Goal: Navigation & Orientation: Find specific page/section

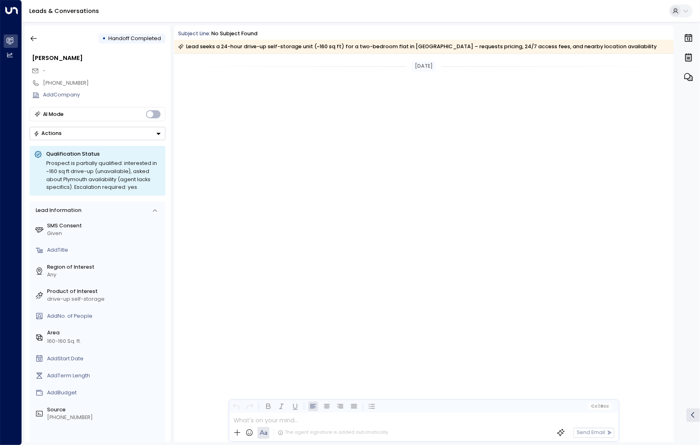
scroll to position [892, 0]
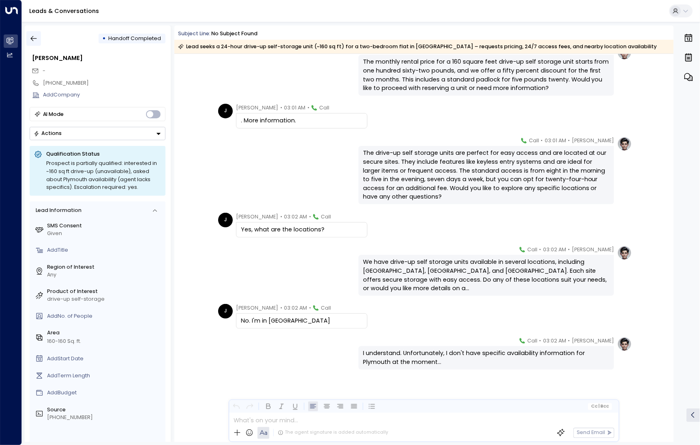
click at [33, 36] on icon "button" at bounding box center [34, 38] width 8 height 8
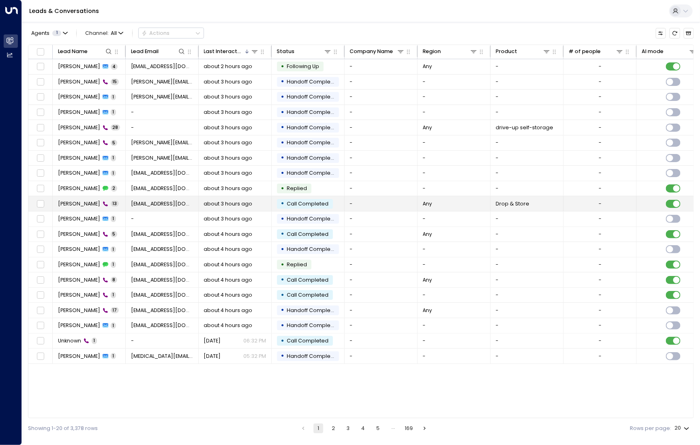
click at [82, 198] on td "[PERSON_NAME] 13" at bounding box center [89, 203] width 73 height 15
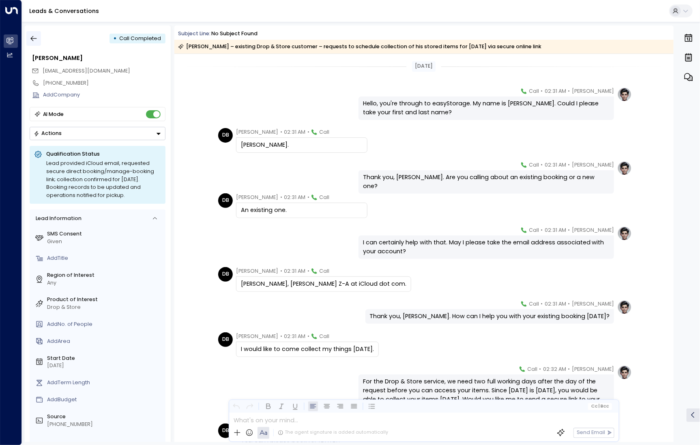
click at [37, 36] on icon "button" at bounding box center [34, 38] width 8 height 8
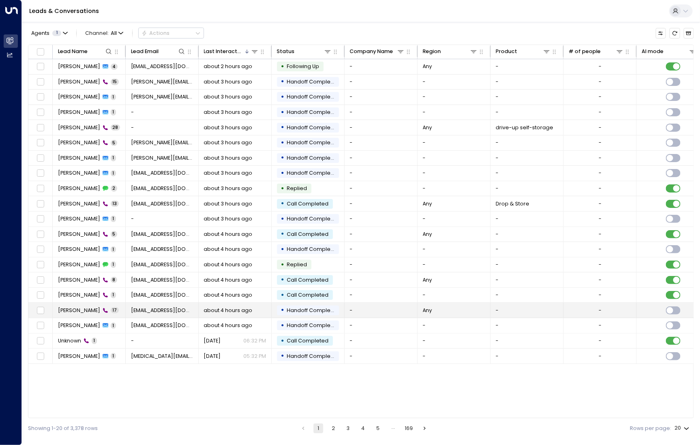
click at [82, 313] on td "[PERSON_NAME] 17" at bounding box center [89, 310] width 73 height 15
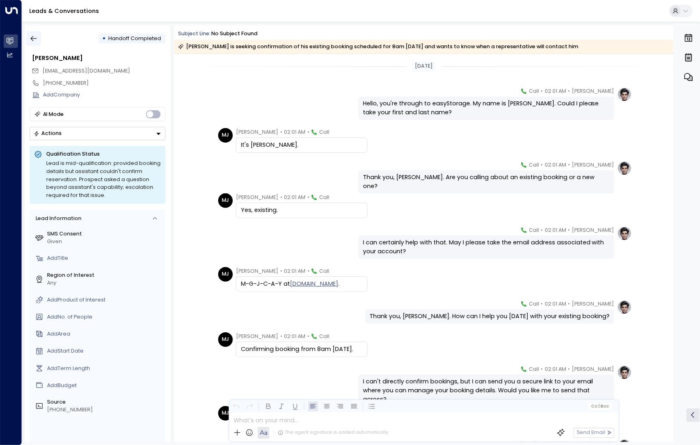
click at [38, 40] on button "button" at bounding box center [33, 38] width 15 height 15
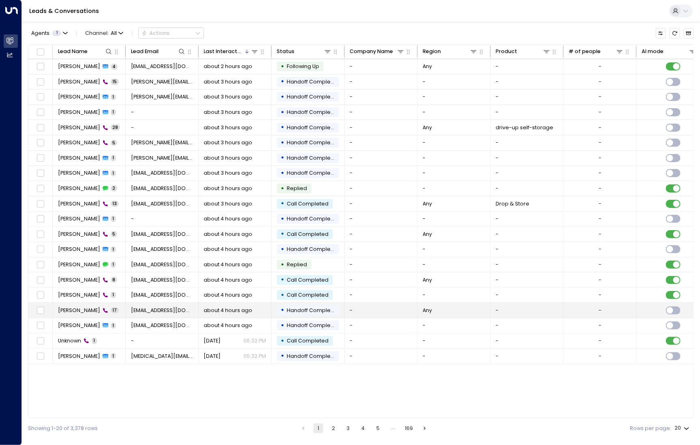
click at [86, 311] on span "[PERSON_NAME]" at bounding box center [79, 310] width 42 height 7
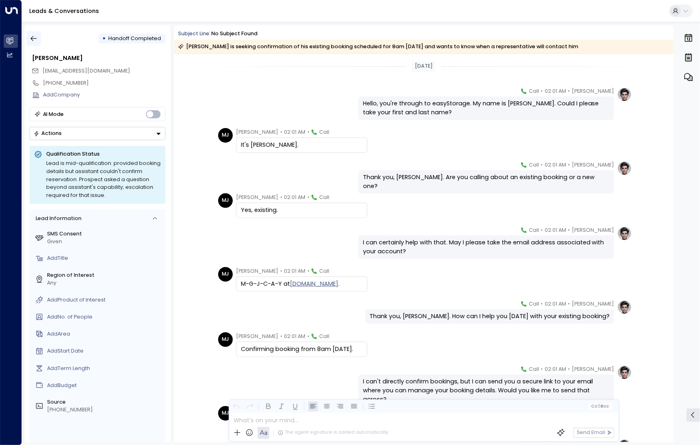
click at [36, 35] on icon "button" at bounding box center [34, 38] width 8 height 8
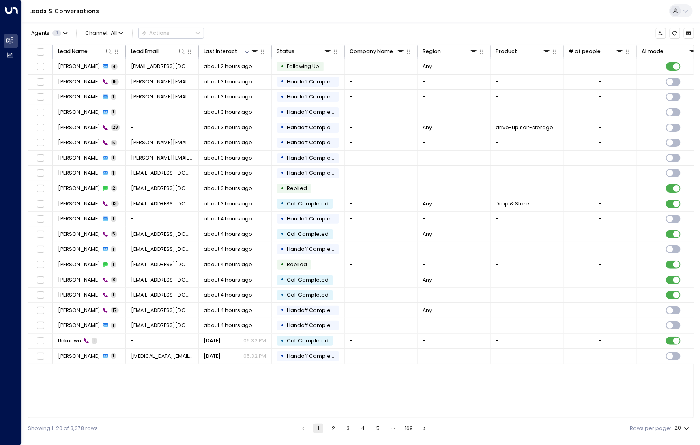
click at [334, 428] on button "2" at bounding box center [334, 429] width 10 height 10
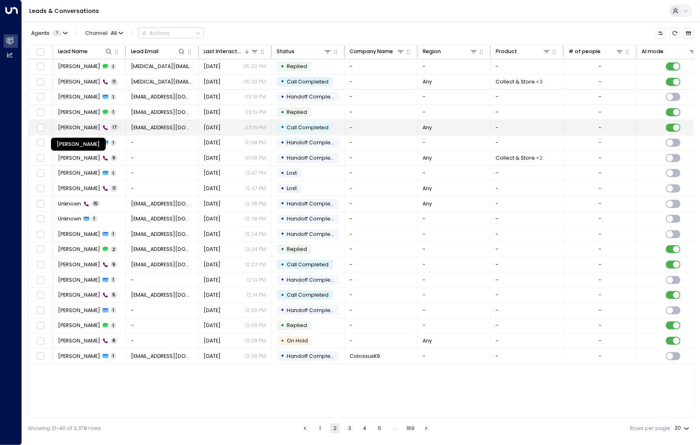
click at [90, 127] on span "[PERSON_NAME]" at bounding box center [79, 127] width 42 height 7
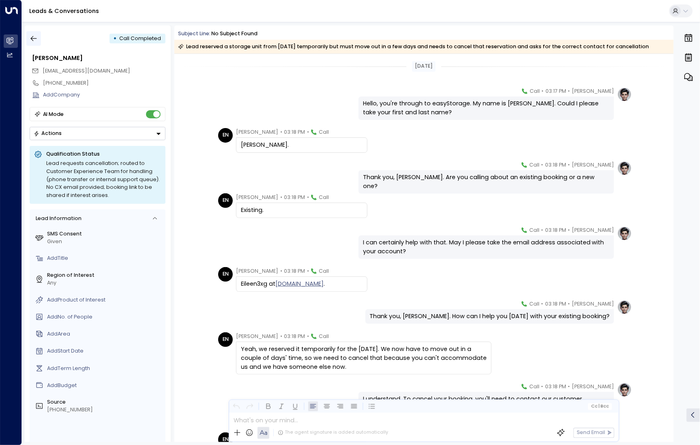
click at [39, 36] on button "button" at bounding box center [33, 38] width 15 height 15
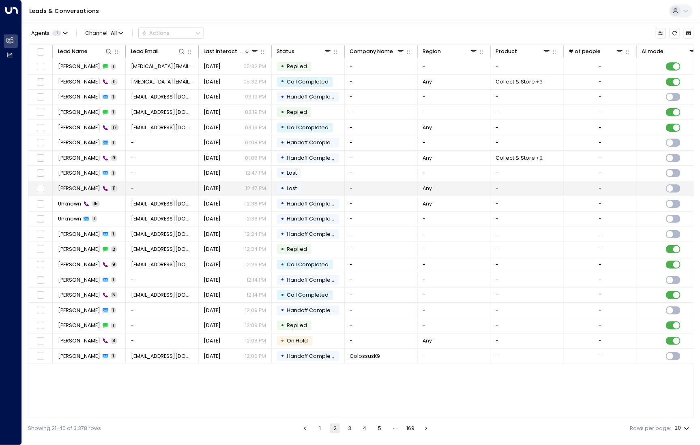
click at [76, 187] on span "[PERSON_NAME]" at bounding box center [79, 188] width 42 height 7
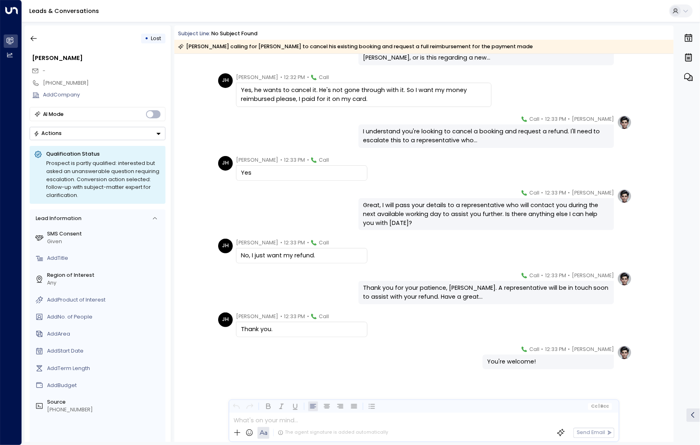
scroll to position [126, 0]
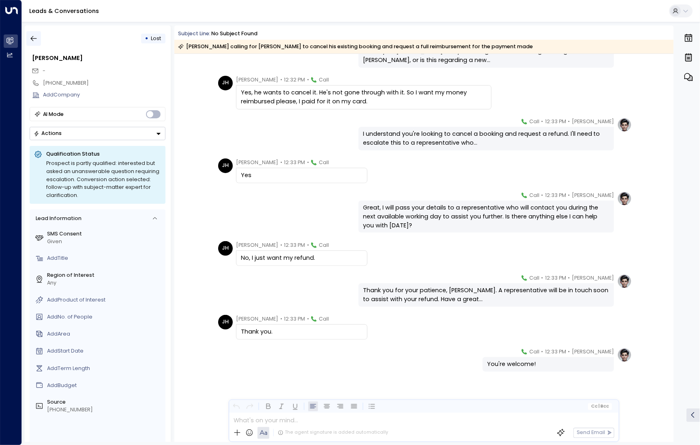
click at [36, 41] on icon "button" at bounding box center [34, 38] width 8 height 8
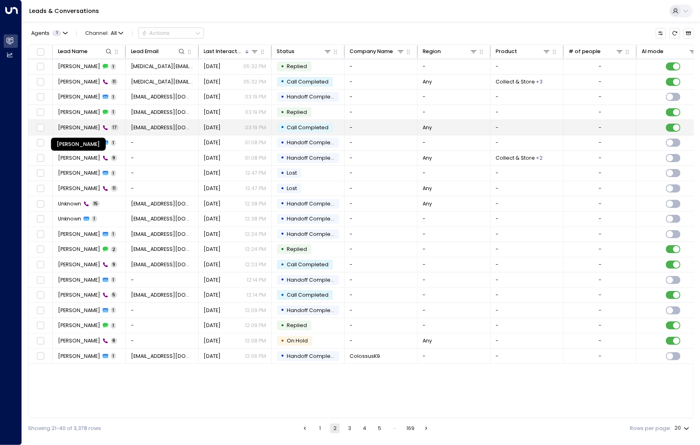
click at [79, 128] on span "[PERSON_NAME]" at bounding box center [79, 127] width 42 height 7
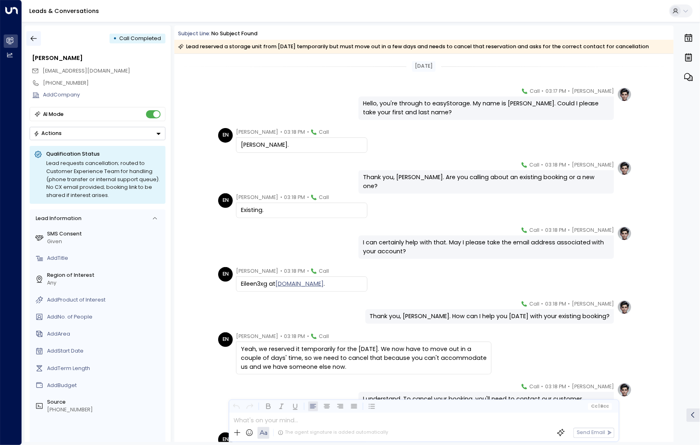
click at [35, 44] on button "button" at bounding box center [33, 38] width 15 height 15
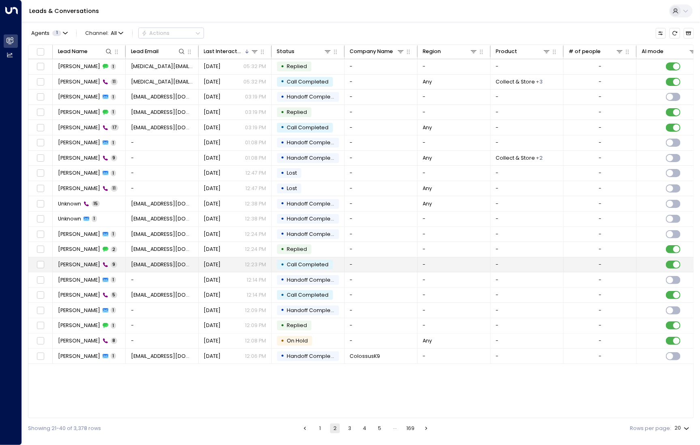
click at [73, 263] on span "[PERSON_NAME]" at bounding box center [79, 264] width 42 height 7
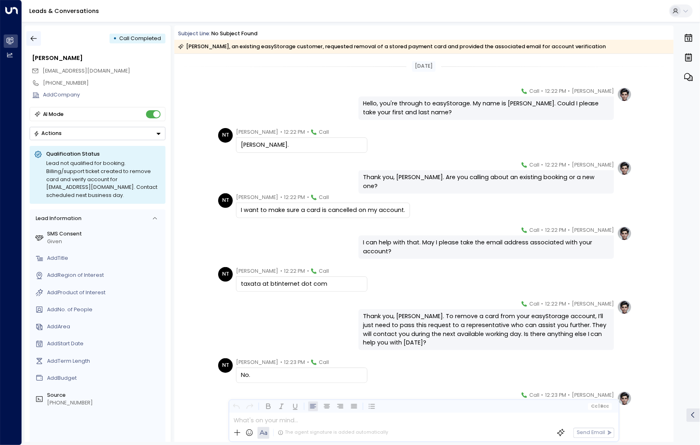
click at [36, 41] on icon "button" at bounding box center [34, 38] width 8 height 8
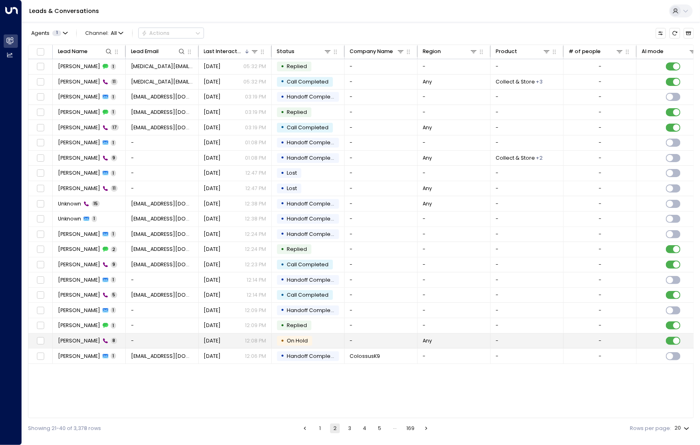
click at [72, 345] on td "[PERSON_NAME] 8" at bounding box center [89, 341] width 73 height 15
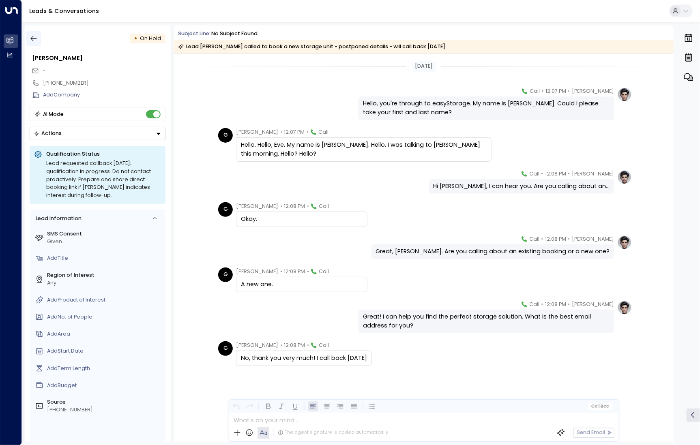
click at [37, 35] on icon "button" at bounding box center [34, 38] width 8 height 8
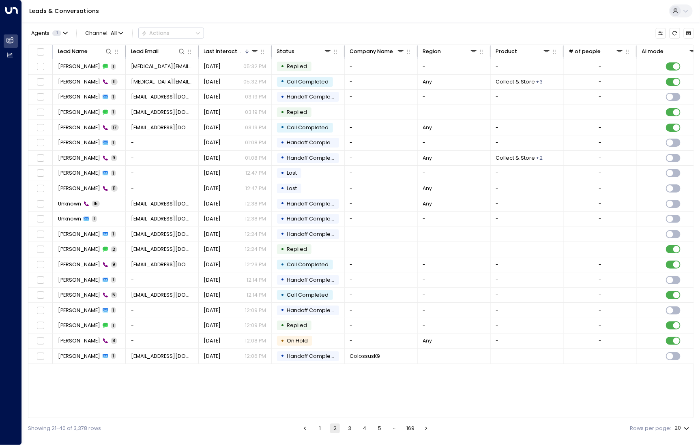
click at [350, 428] on button "3" at bounding box center [350, 429] width 10 height 10
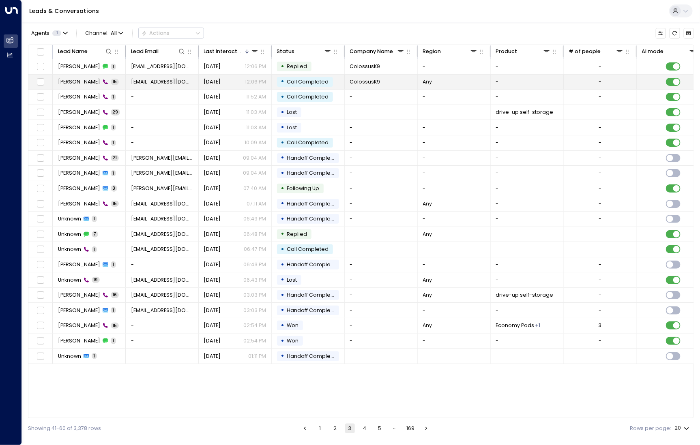
click at [64, 84] on span "[PERSON_NAME]" at bounding box center [79, 81] width 42 height 7
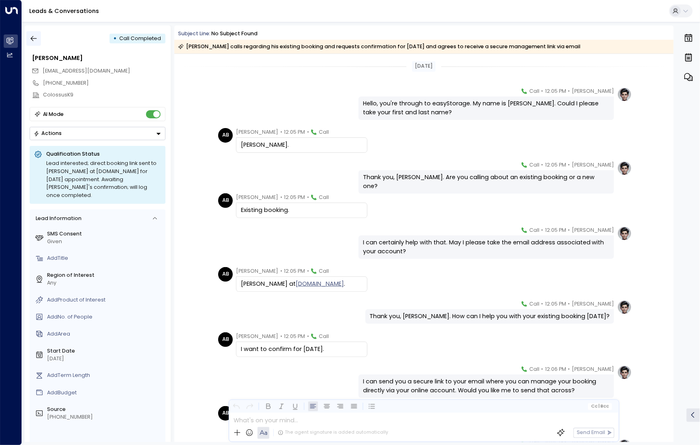
click at [35, 42] on icon "button" at bounding box center [34, 38] width 8 height 8
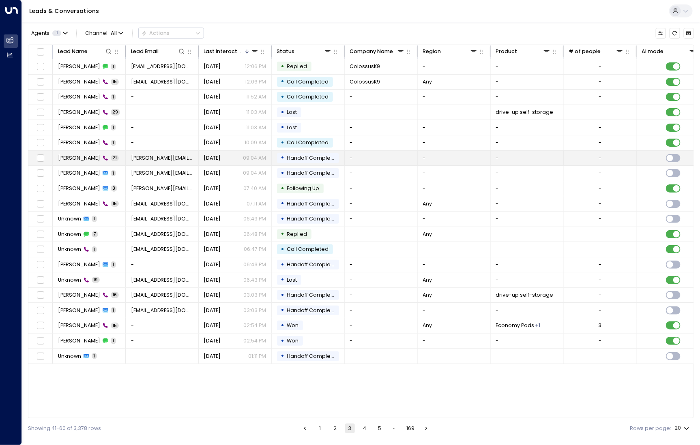
click at [84, 158] on span "[PERSON_NAME]" at bounding box center [79, 158] width 42 height 7
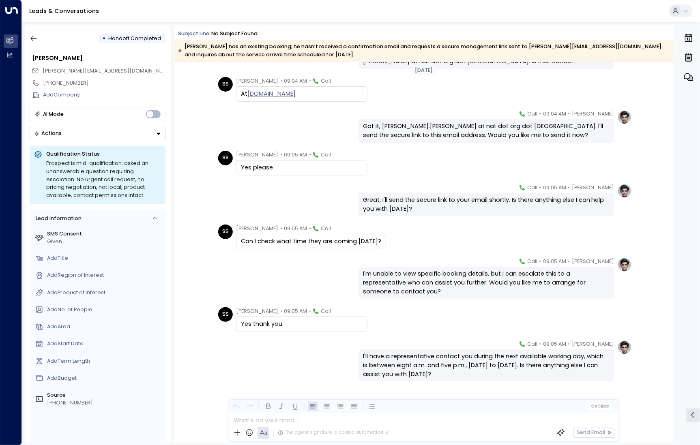
scroll to position [489, 0]
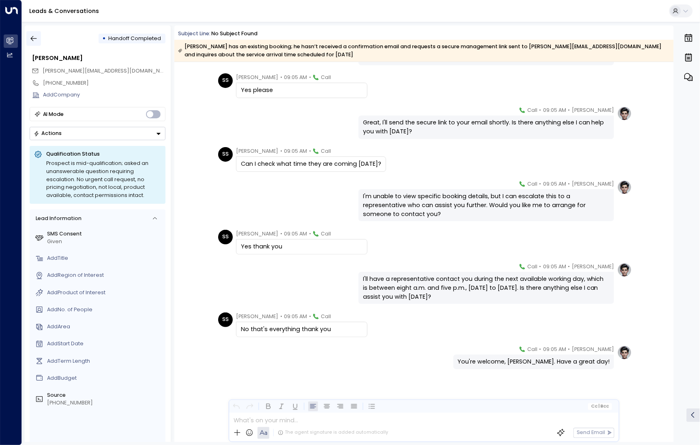
click at [36, 34] on icon "button" at bounding box center [34, 38] width 8 height 8
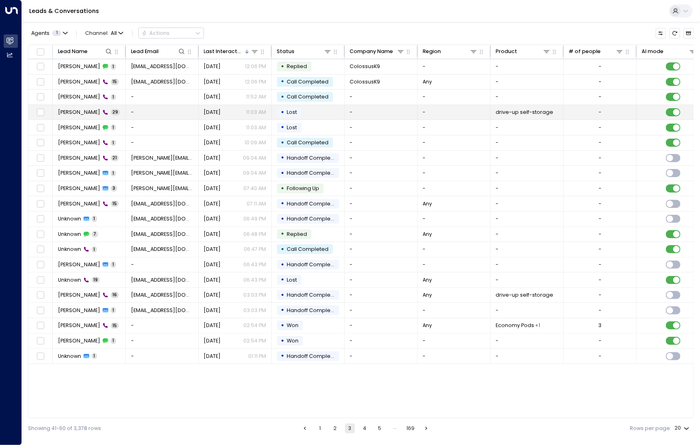
click at [64, 116] on td "[PERSON_NAME] 29" at bounding box center [89, 112] width 73 height 15
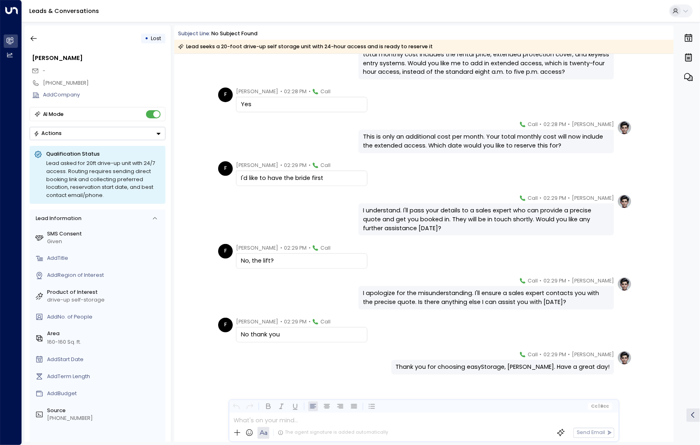
scroll to position [811, 0]
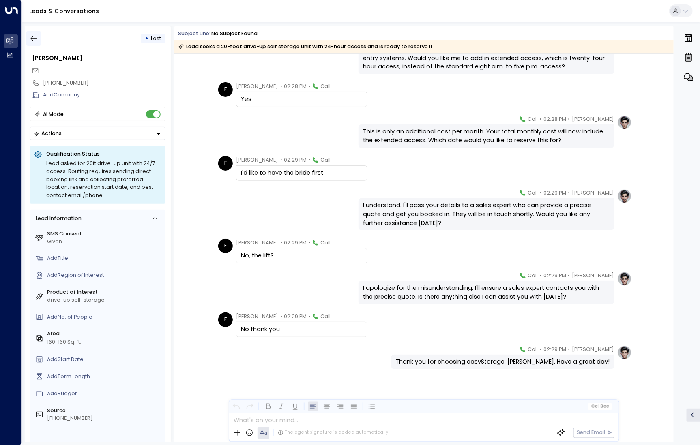
click at [38, 42] on button "button" at bounding box center [33, 38] width 15 height 15
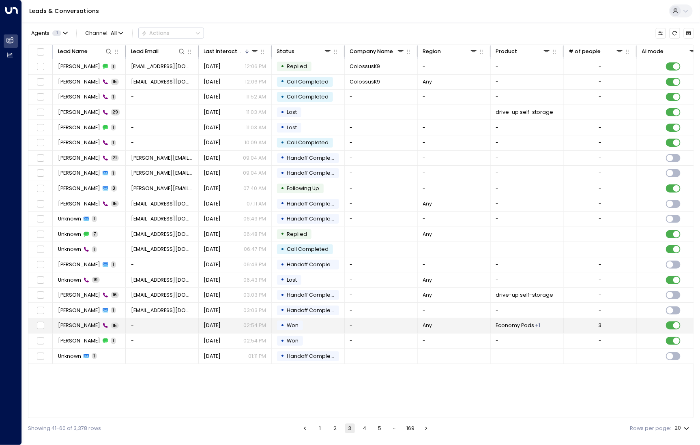
click at [86, 322] on span "[PERSON_NAME]" at bounding box center [79, 325] width 42 height 7
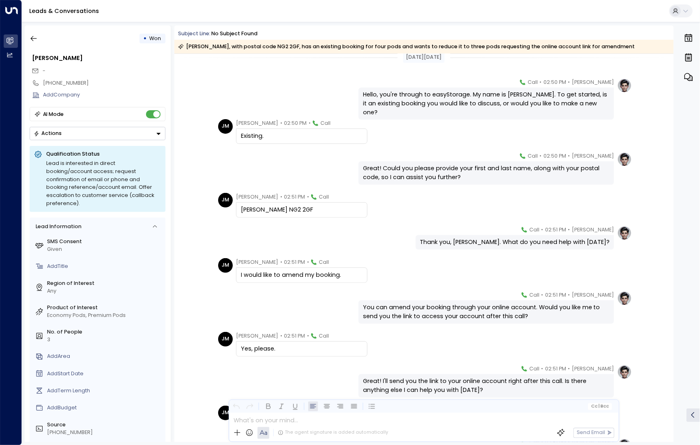
scroll to position [12, 0]
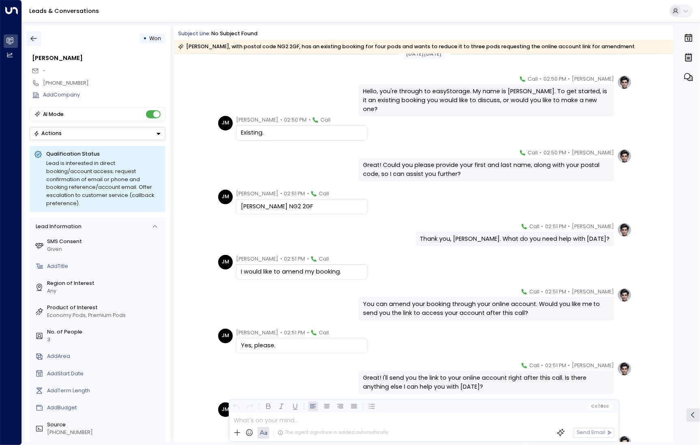
click at [34, 42] on icon "button" at bounding box center [34, 38] width 8 height 8
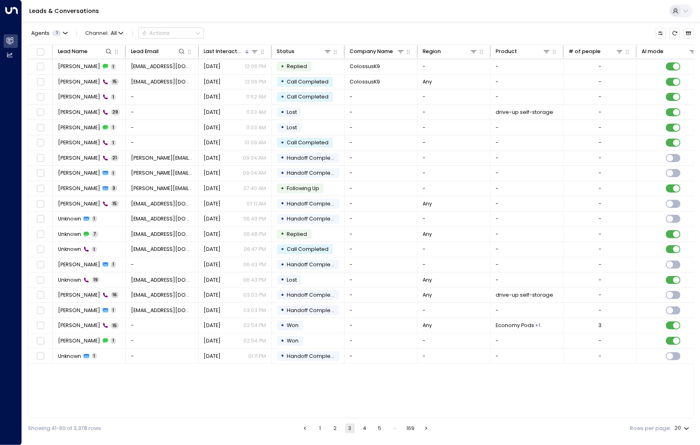
click at [359, 426] on ul "1 2 3 4 5 … 169" at bounding box center [365, 429] width 131 height 10
click at [364, 428] on button "4" at bounding box center [365, 429] width 10 height 10
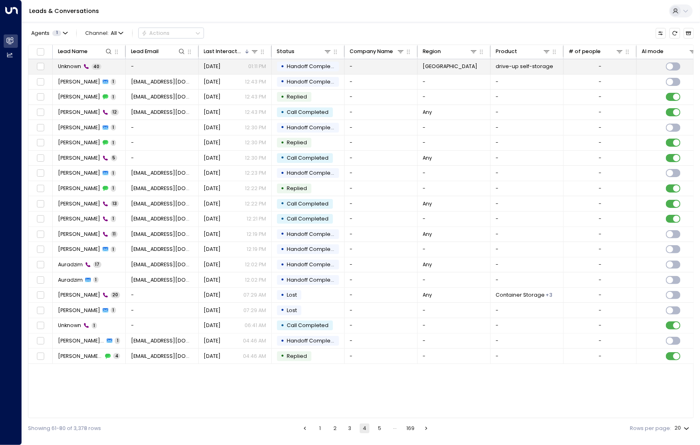
click at [67, 67] on span "Unknown" at bounding box center [69, 66] width 23 height 7
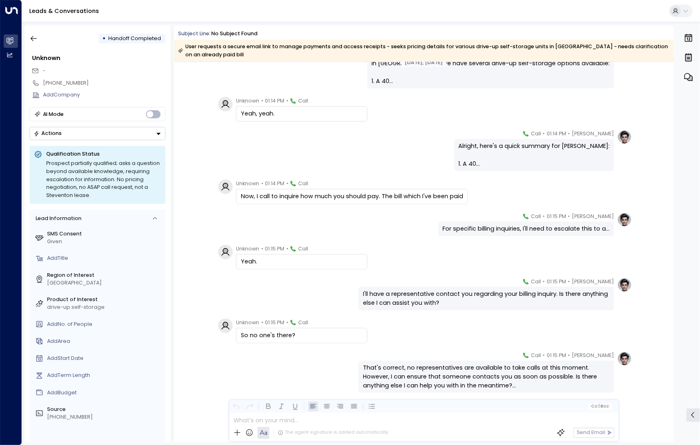
scroll to position [1204, 0]
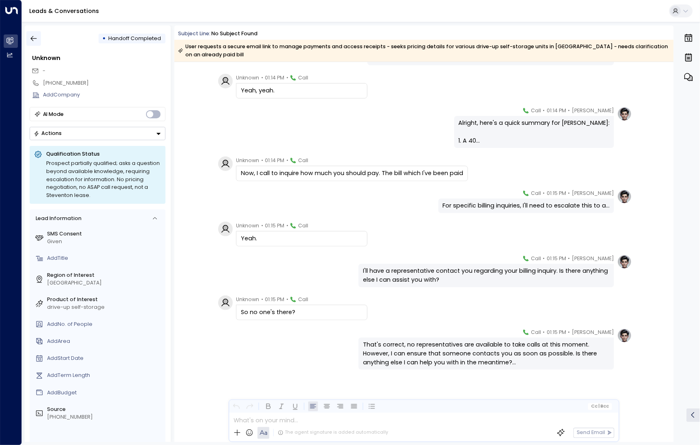
click at [33, 38] on icon "button" at bounding box center [34, 38] width 8 height 8
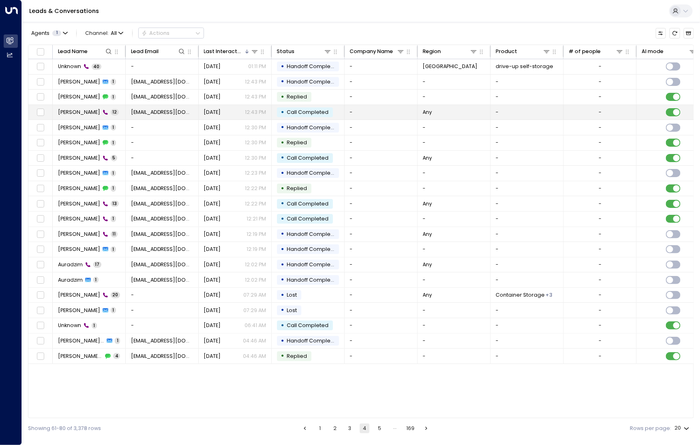
click at [82, 116] on td "[PERSON_NAME] 12" at bounding box center [89, 112] width 73 height 15
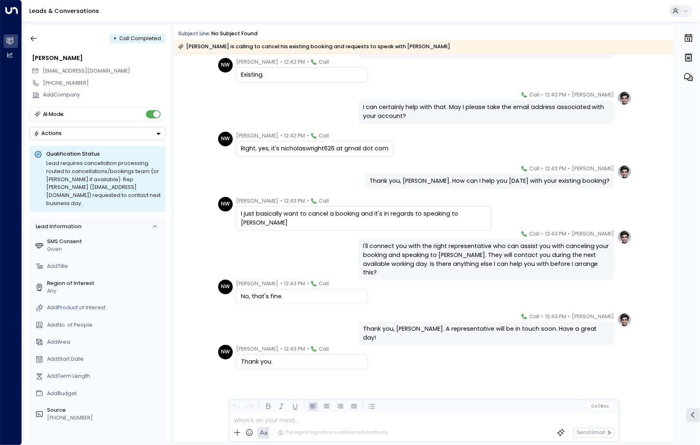
scroll to position [135, 0]
click at [32, 36] on icon "button" at bounding box center [34, 38] width 8 height 8
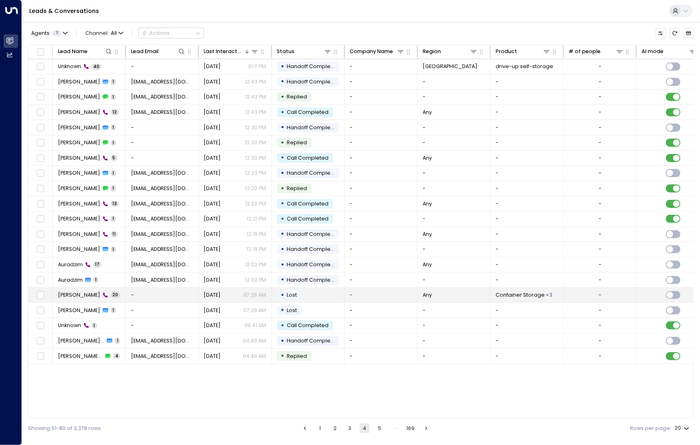
click at [81, 293] on span "[PERSON_NAME]" at bounding box center [79, 295] width 42 height 7
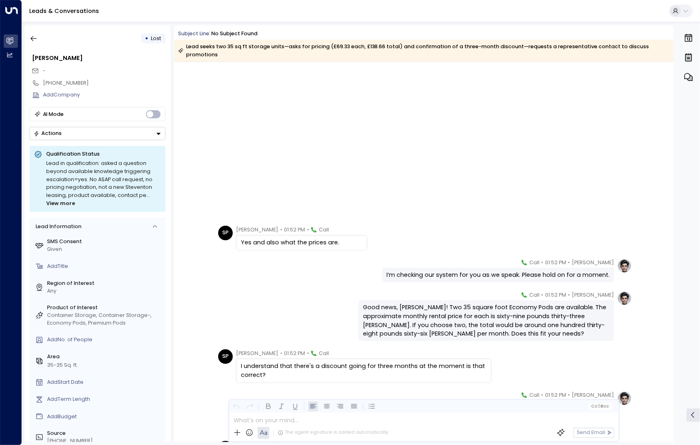
scroll to position [509, 0]
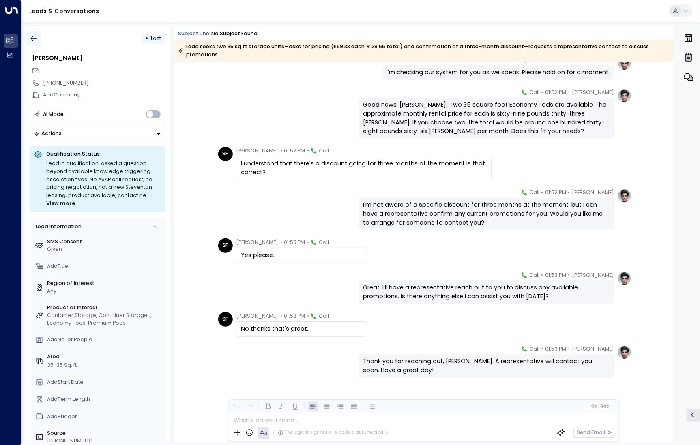
click at [37, 35] on icon "button" at bounding box center [34, 38] width 8 height 8
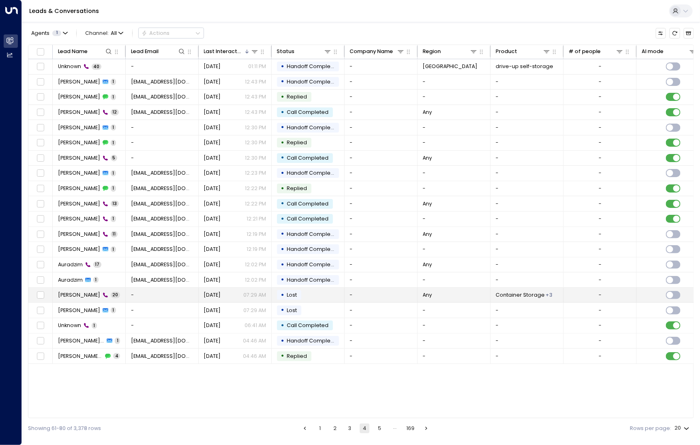
click at [75, 295] on span "[PERSON_NAME]" at bounding box center [79, 295] width 42 height 7
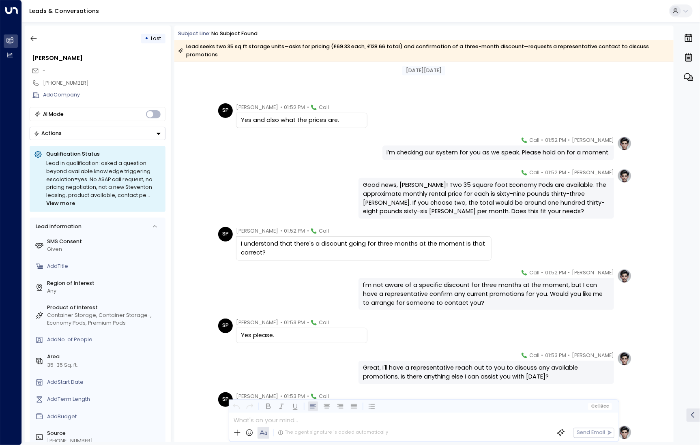
scroll to position [509, 0]
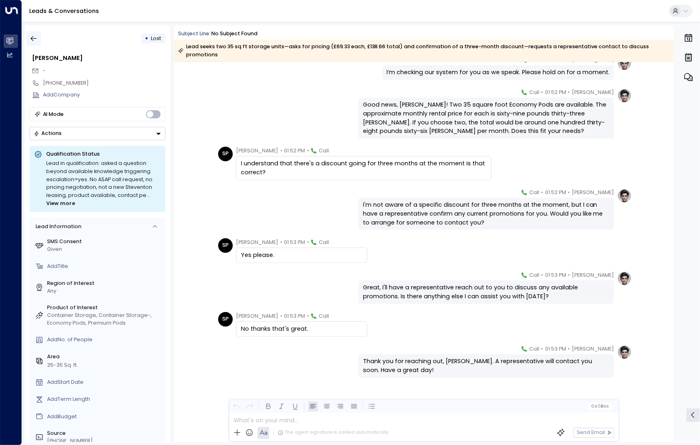
click at [35, 41] on icon "button" at bounding box center [34, 38] width 8 height 8
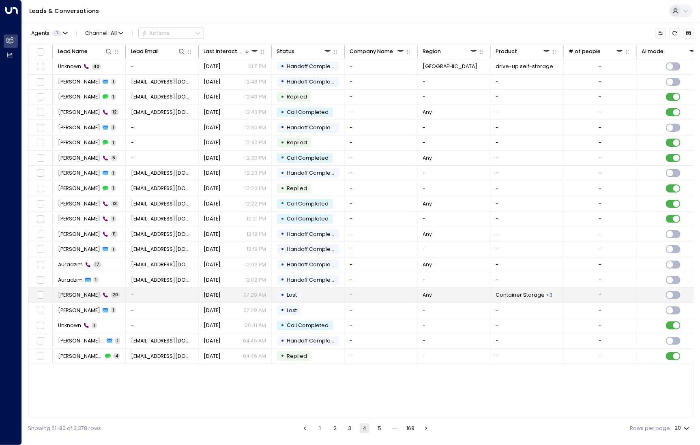
click at [80, 294] on span "[PERSON_NAME]" at bounding box center [79, 295] width 42 height 7
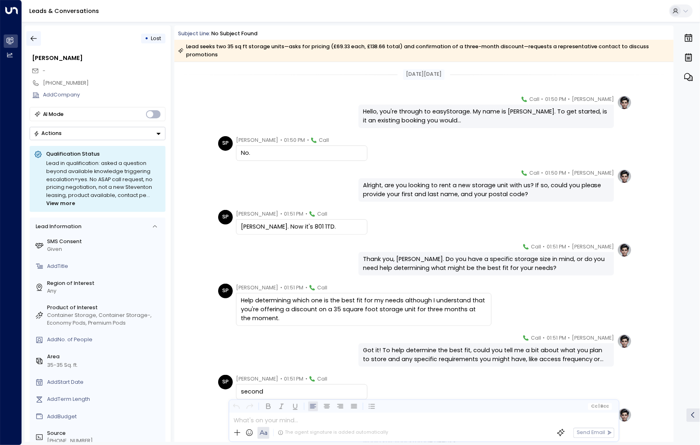
click at [37, 41] on icon "button" at bounding box center [34, 38] width 8 height 8
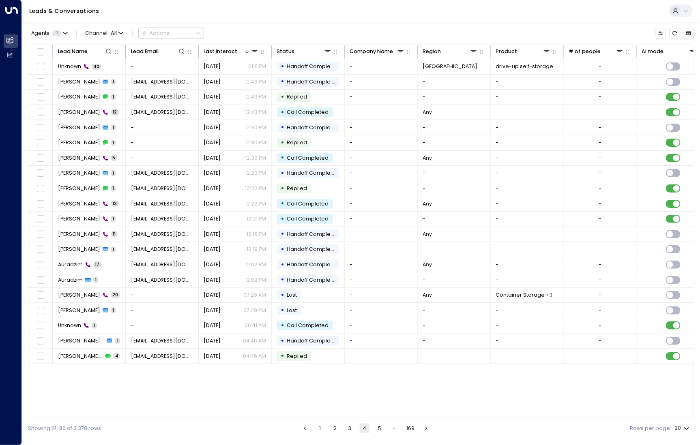
click at [379, 428] on button "5" at bounding box center [380, 429] width 10 height 10
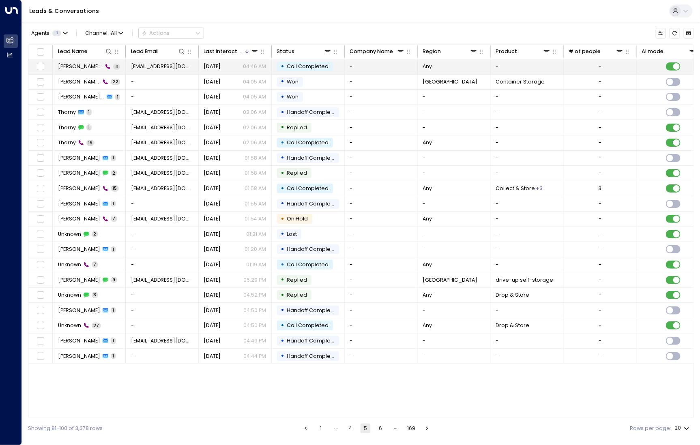
click at [73, 64] on span "[PERSON_NAME] Hills" at bounding box center [80, 66] width 45 height 7
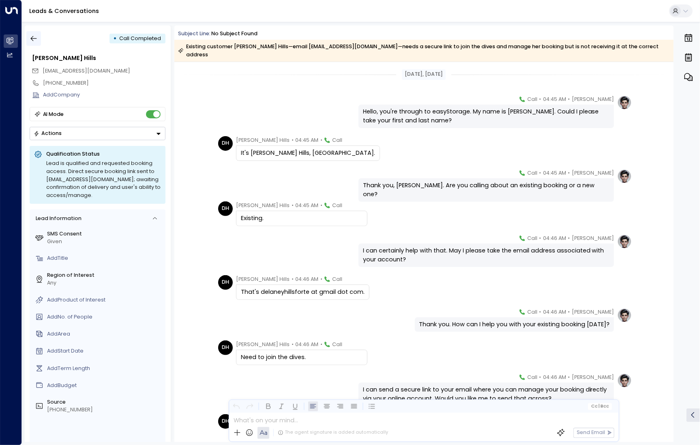
click at [32, 38] on icon "button" at bounding box center [34, 38] width 6 height 5
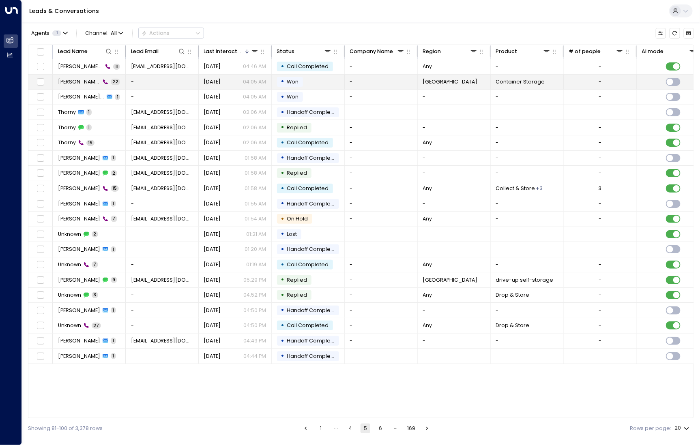
click at [77, 87] on td "[PERSON_NAME] [PERSON_NAME] 22" at bounding box center [89, 82] width 73 height 15
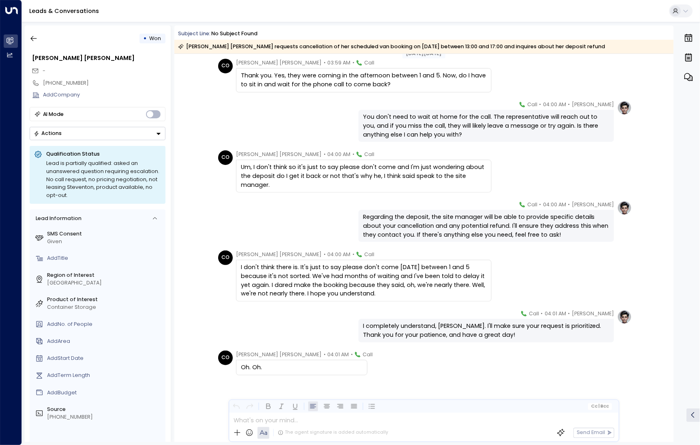
scroll to position [628, 0]
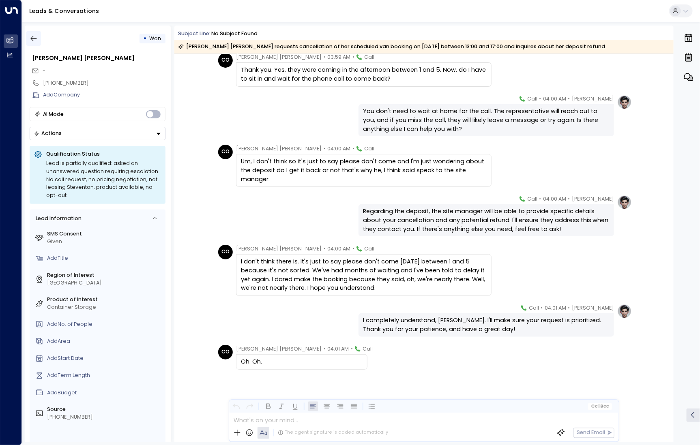
click at [35, 39] on icon "button" at bounding box center [34, 38] width 8 height 8
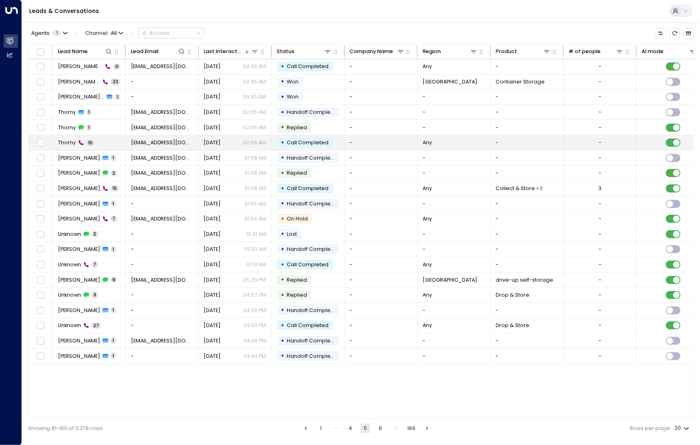
click at [70, 139] on span "Thorny" at bounding box center [67, 142] width 18 height 7
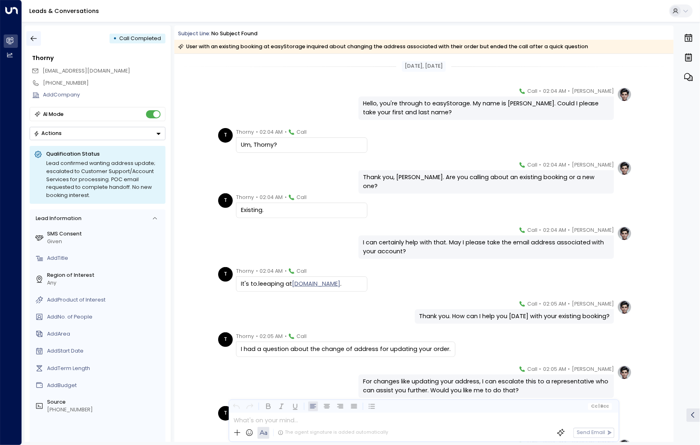
click at [35, 44] on button "button" at bounding box center [33, 38] width 15 height 15
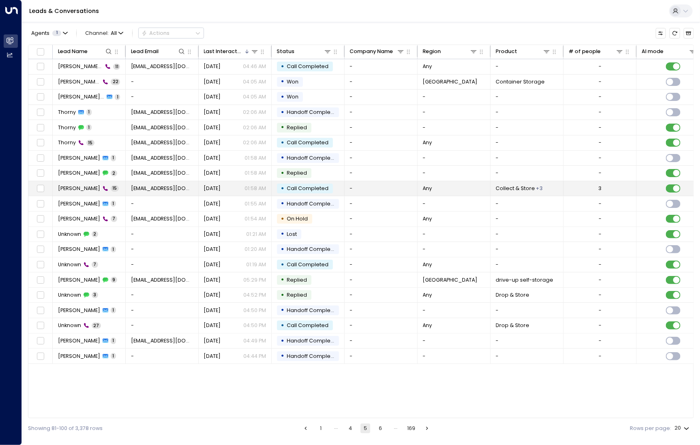
click at [76, 185] on span "[PERSON_NAME]" at bounding box center [79, 188] width 42 height 7
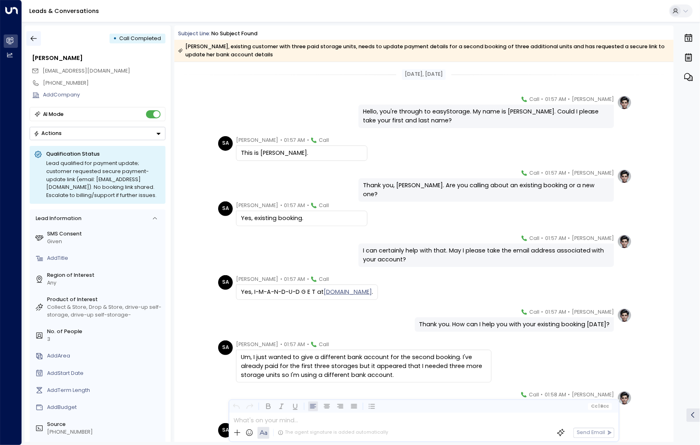
click at [29, 36] on button "button" at bounding box center [33, 38] width 15 height 15
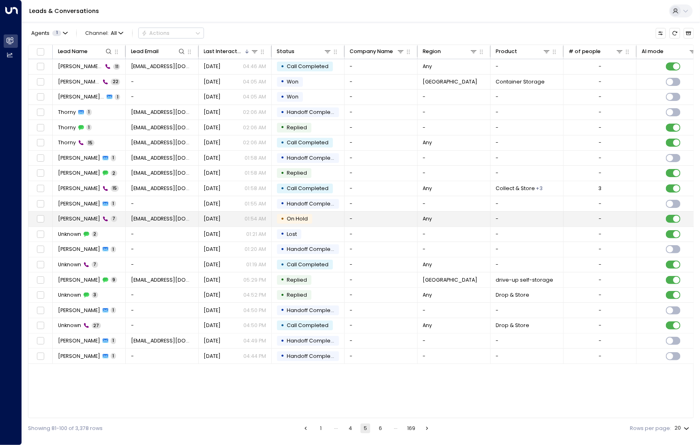
click at [73, 221] on td "[PERSON_NAME] 7" at bounding box center [89, 219] width 73 height 15
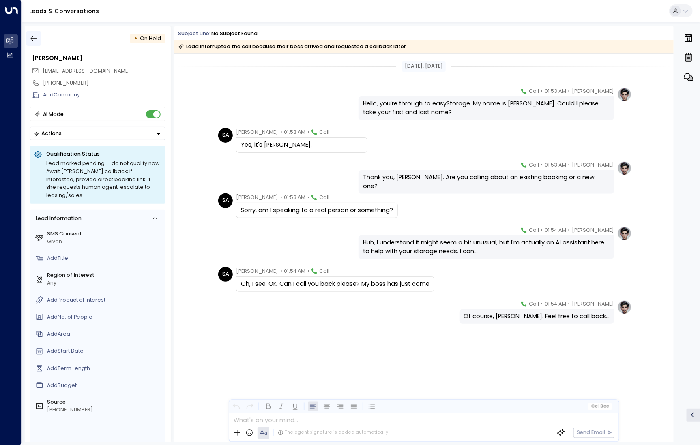
click at [34, 42] on icon "button" at bounding box center [34, 38] width 8 height 8
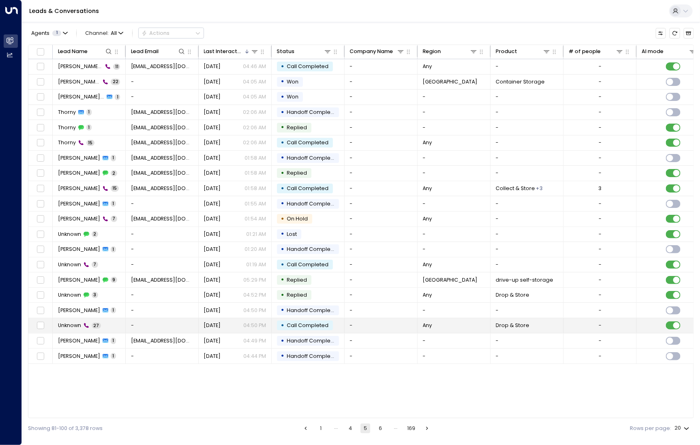
click at [77, 329] on td "Unknown 27" at bounding box center [89, 325] width 73 height 15
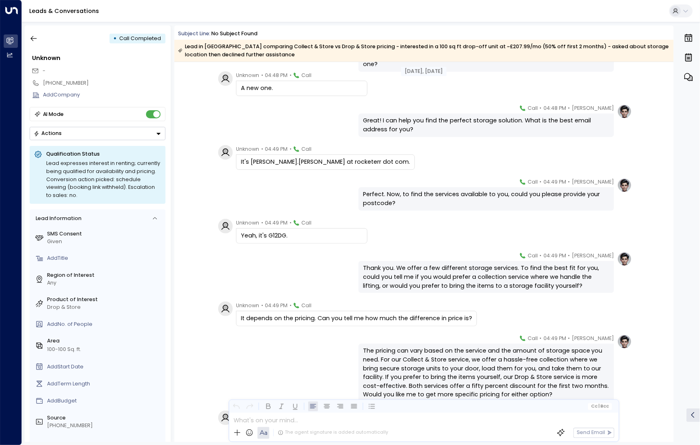
scroll to position [133, 0]
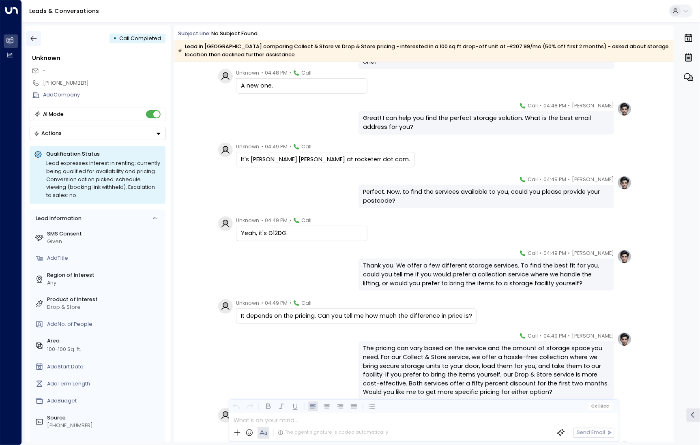
click at [39, 37] on button "button" at bounding box center [33, 38] width 15 height 15
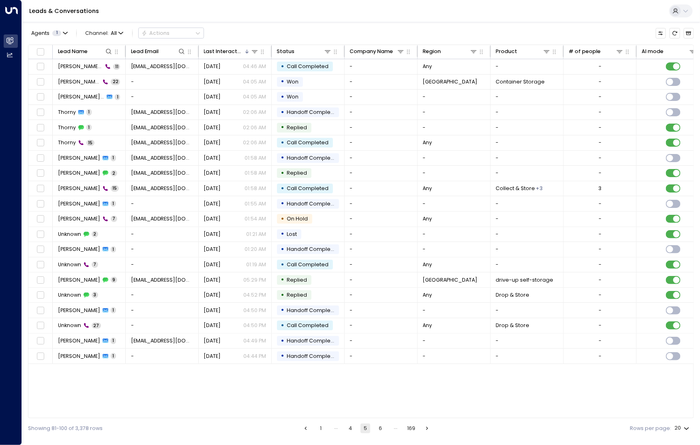
click at [381, 428] on button "6" at bounding box center [381, 429] width 10 height 10
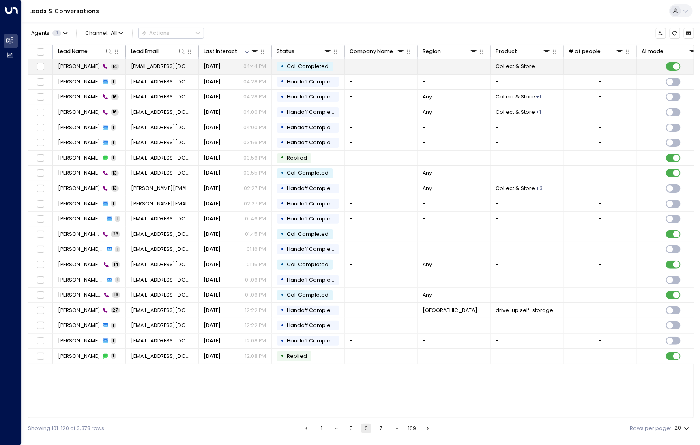
click at [62, 71] on td "[PERSON_NAME] 14" at bounding box center [89, 66] width 73 height 15
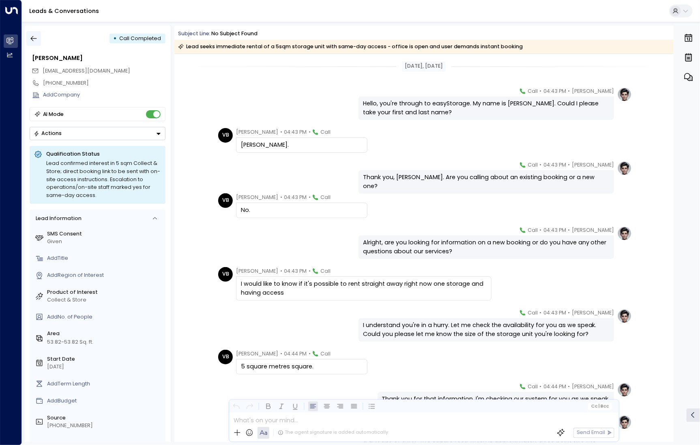
click at [39, 39] on button "button" at bounding box center [33, 38] width 15 height 15
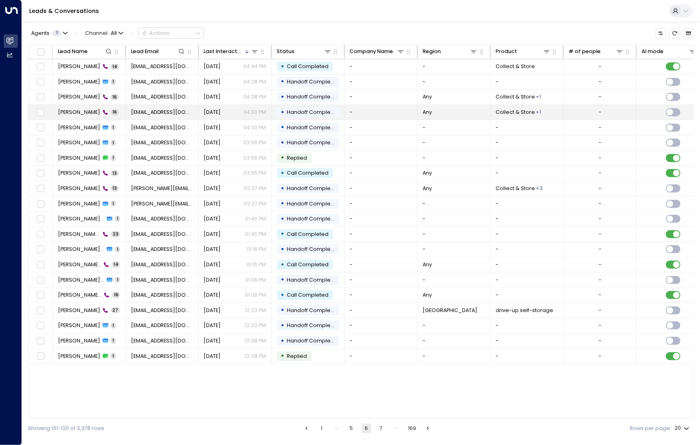
click at [87, 111] on span "[PERSON_NAME]" at bounding box center [79, 112] width 42 height 7
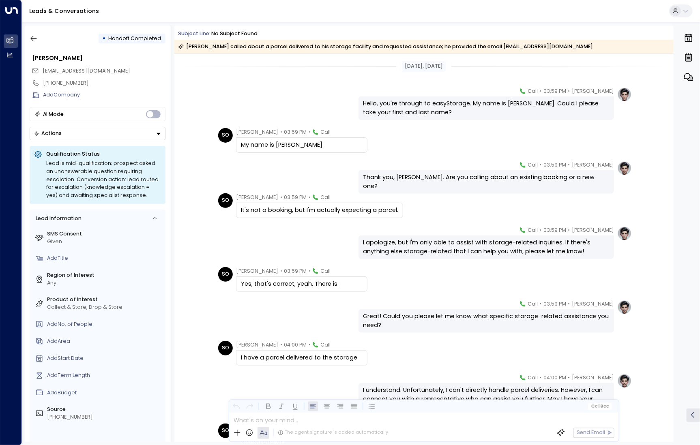
scroll to position [301, 0]
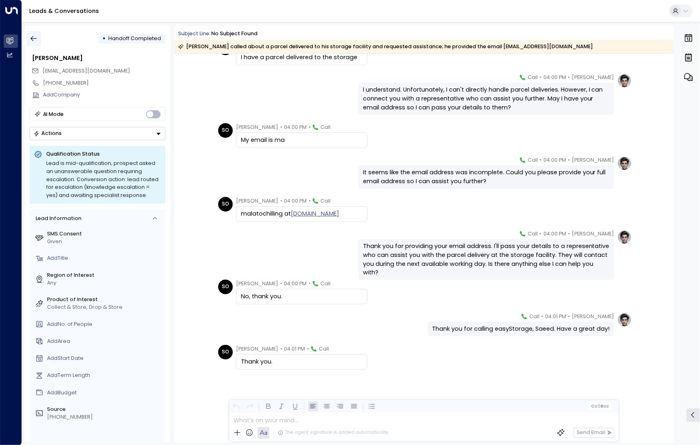
click at [33, 41] on icon "button" at bounding box center [34, 38] width 8 height 8
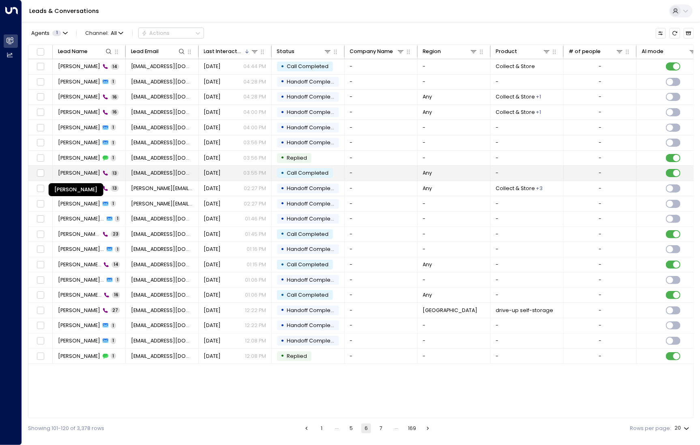
click at [80, 170] on span "[PERSON_NAME]" at bounding box center [79, 173] width 42 height 7
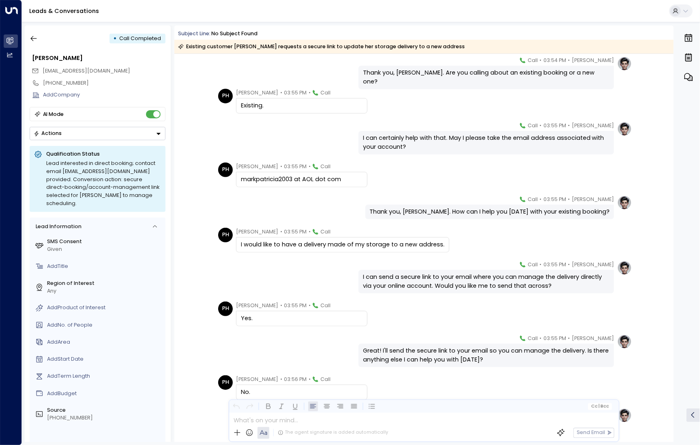
scroll to position [168, 0]
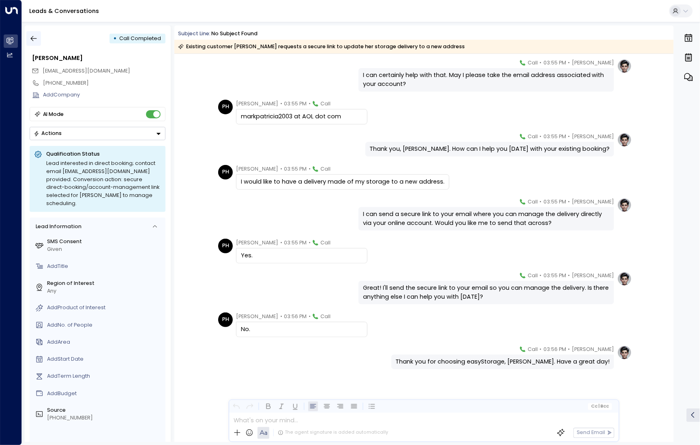
click at [38, 38] on button "button" at bounding box center [33, 38] width 15 height 15
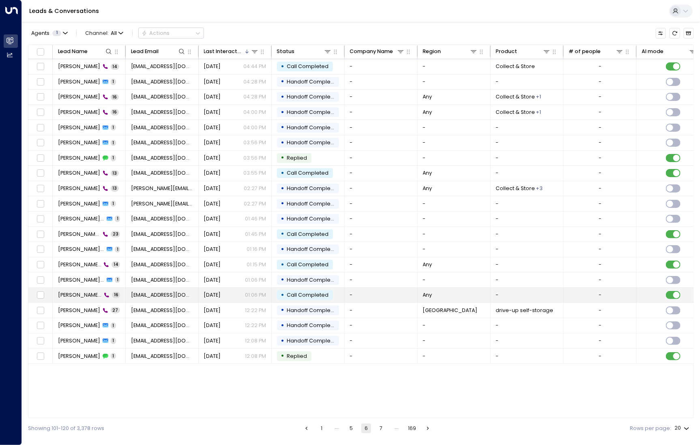
click at [79, 292] on span "[PERSON_NAME] Hills" at bounding box center [80, 295] width 44 height 7
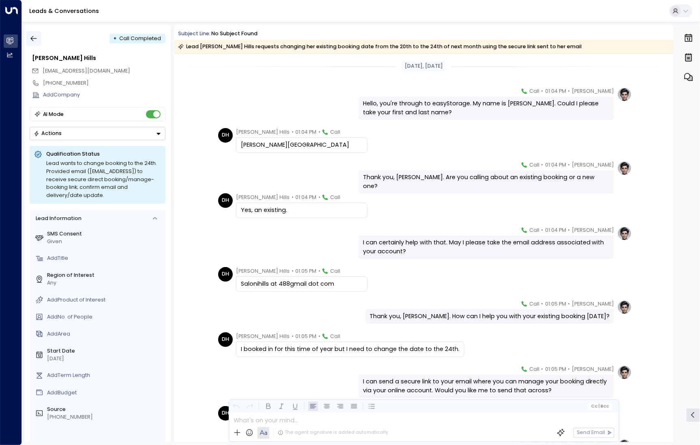
click at [30, 40] on icon "button" at bounding box center [34, 38] width 8 height 8
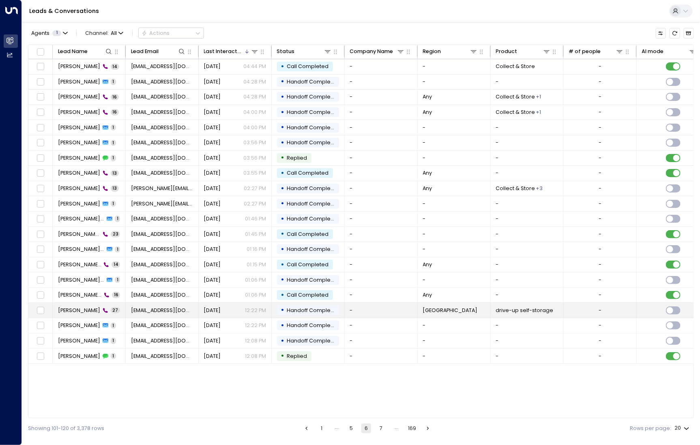
click at [74, 310] on span "[PERSON_NAME]" at bounding box center [79, 310] width 42 height 7
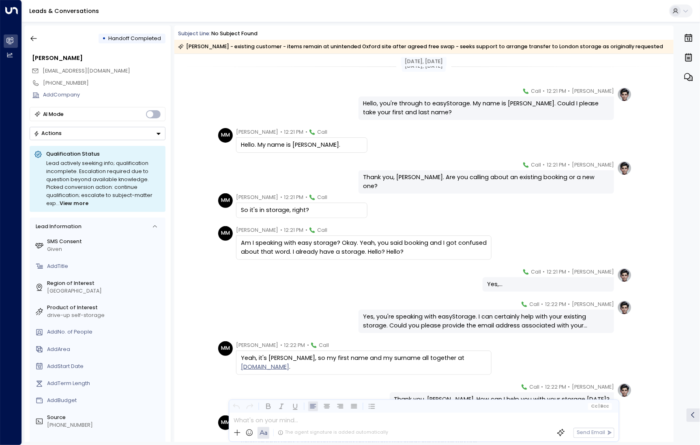
scroll to position [52, 0]
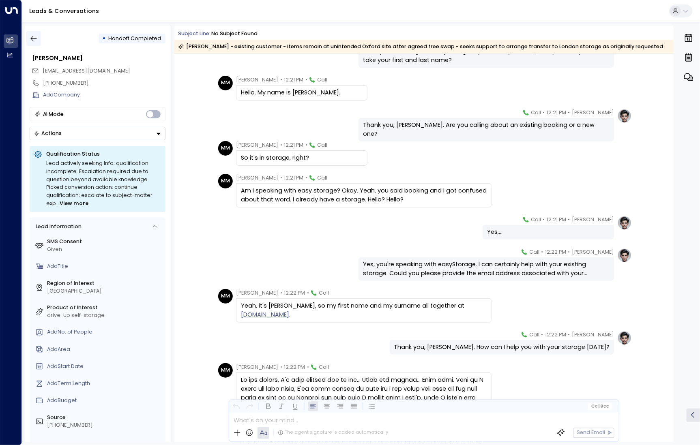
click at [34, 41] on icon "button" at bounding box center [34, 38] width 8 height 8
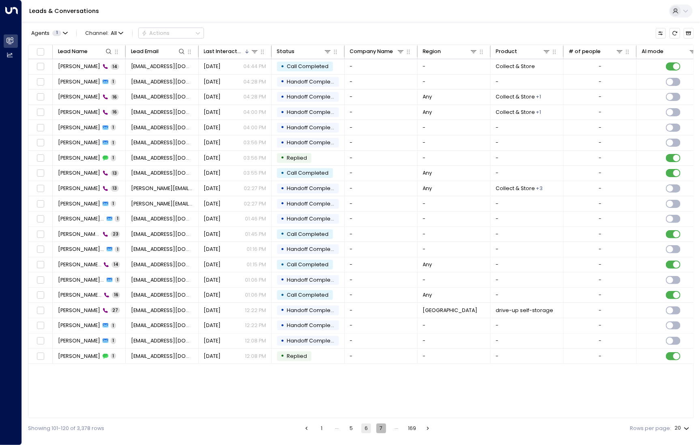
click at [377, 426] on button "7" at bounding box center [381, 429] width 10 height 10
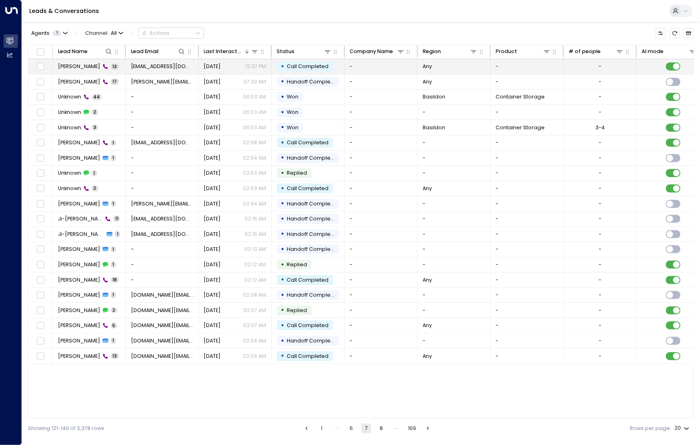
click at [77, 64] on span "[PERSON_NAME]" at bounding box center [79, 66] width 42 height 7
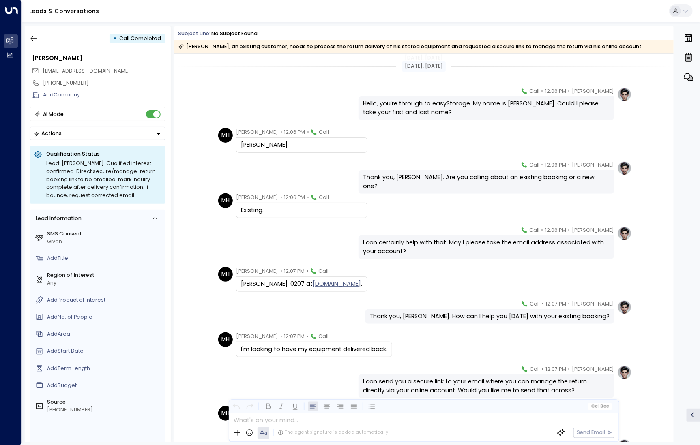
scroll to position [21, 0]
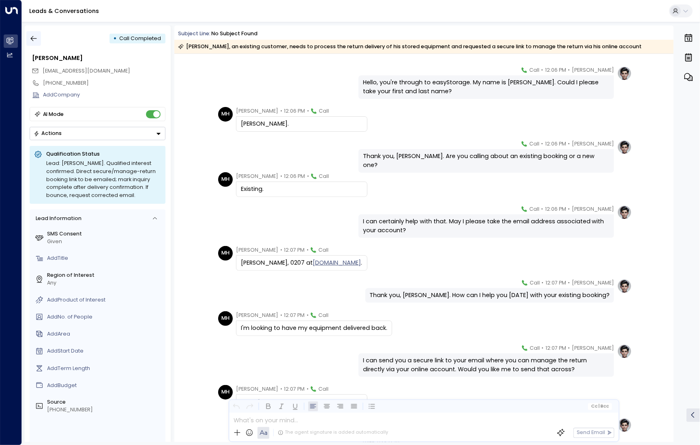
click at [34, 37] on icon "button" at bounding box center [34, 38] width 8 height 8
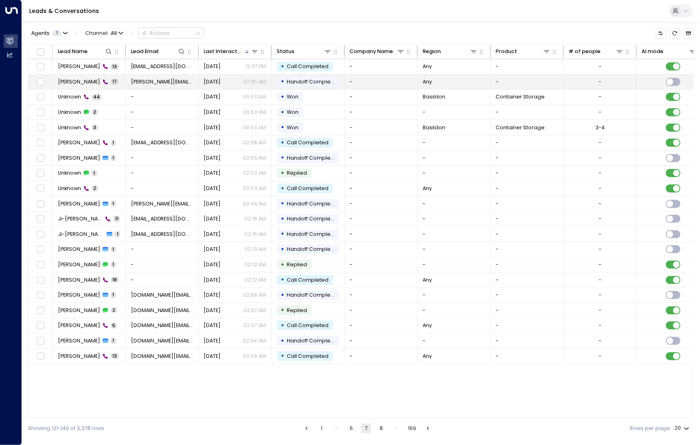
click at [71, 86] on td "[PERSON_NAME] 17" at bounding box center [89, 82] width 73 height 15
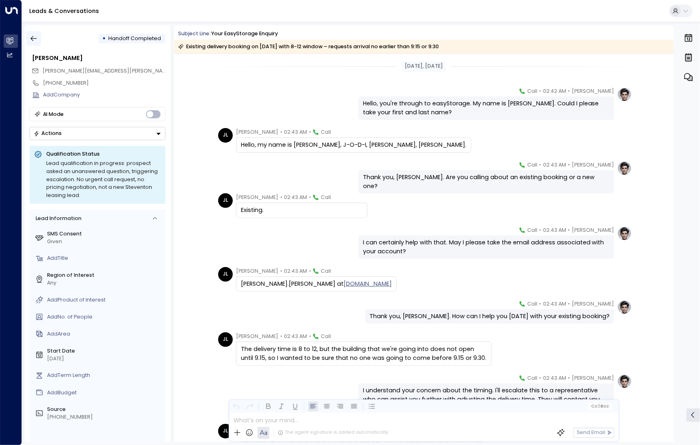
click at [40, 38] on button "button" at bounding box center [33, 38] width 15 height 15
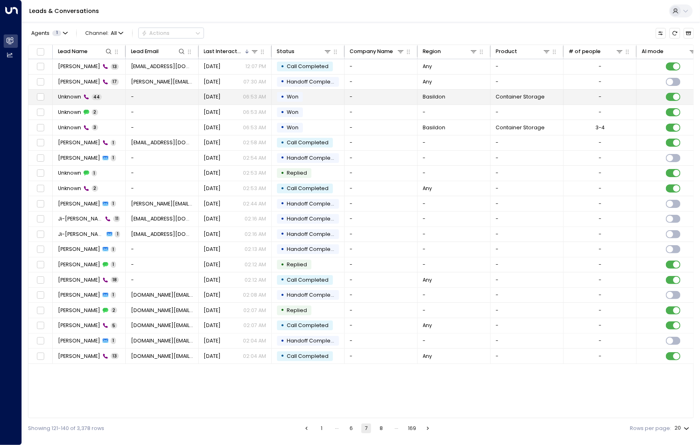
click at [71, 94] on span "Unknown" at bounding box center [69, 96] width 23 height 7
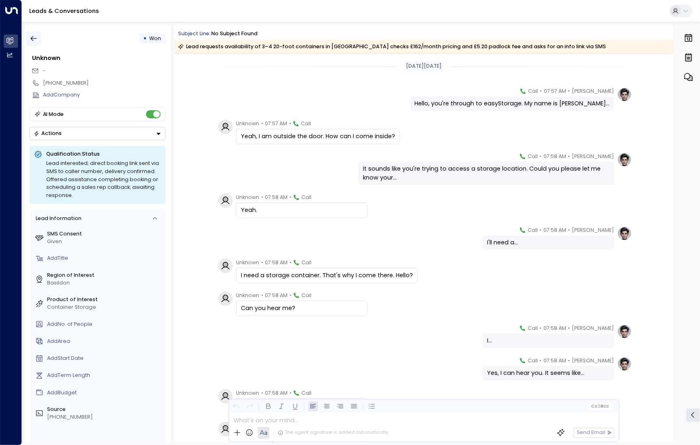
click at [36, 38] on icon "button" at bounding box center [34, 38] width 8 height 8
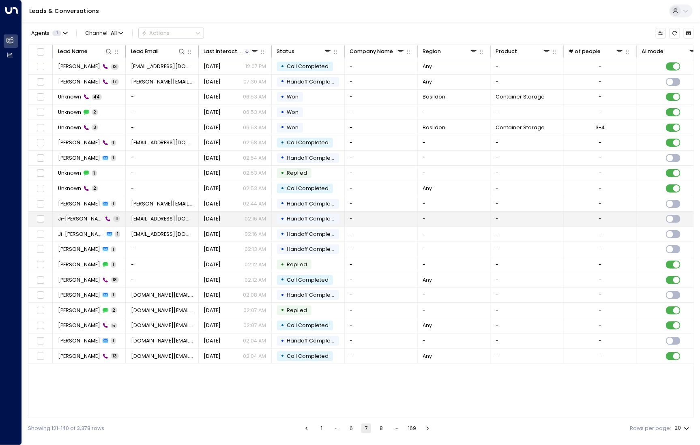
click at [76, 222] on td "[PERSON_NAME] [PERSON_NAME] 11" at bounding box center [89, 219] width 73 height 15
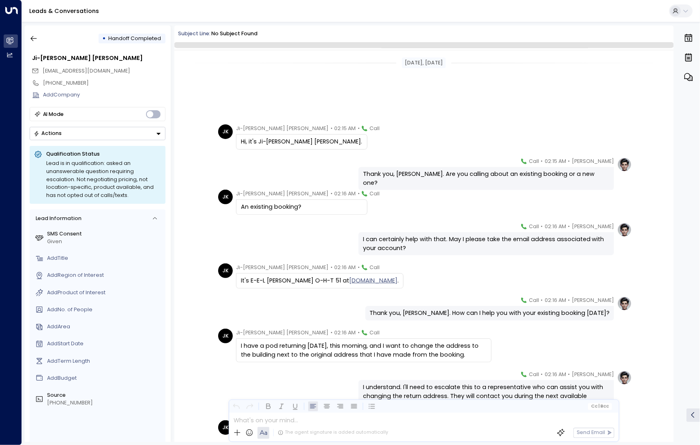
scroll to position [117, 0]
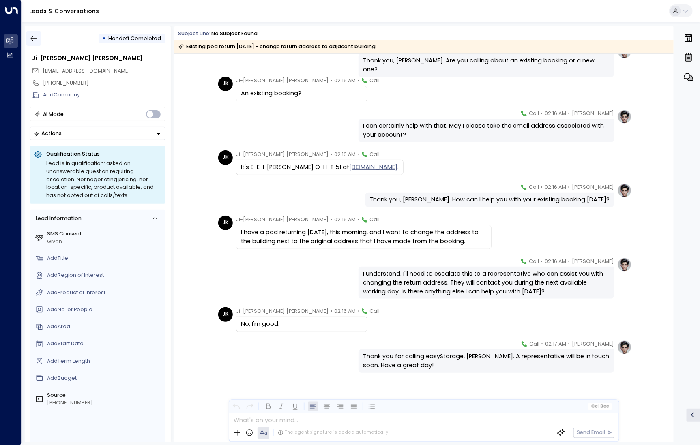
click at [36, 40] on icon "button" at bounding box center [34, 38] width 8 height 8
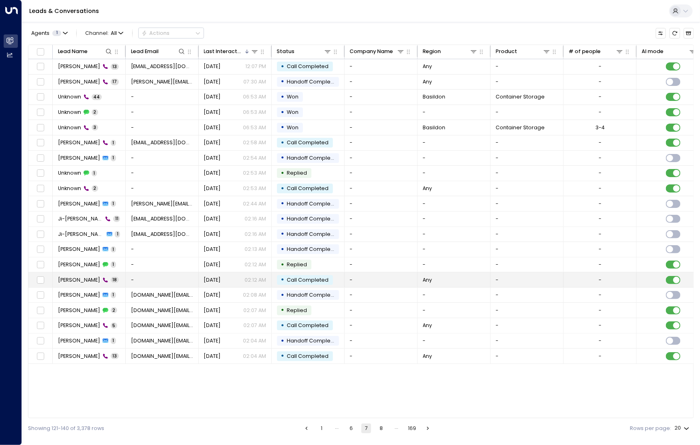
click at [84, 280] on span "[PERSON_NAME]" at bounding box center [79, 280] width 42 height 7
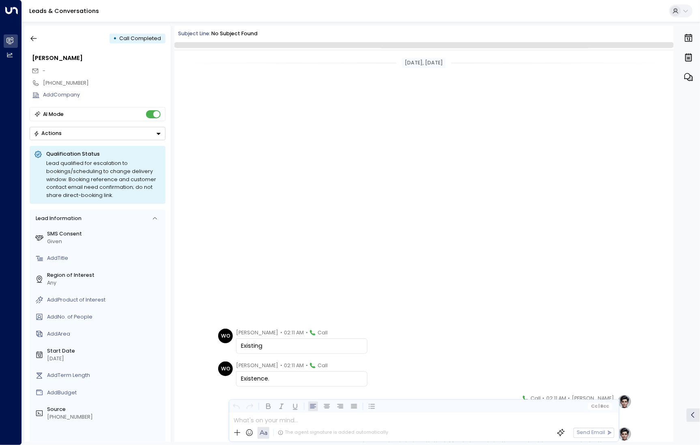
scroll to position [337, 0]
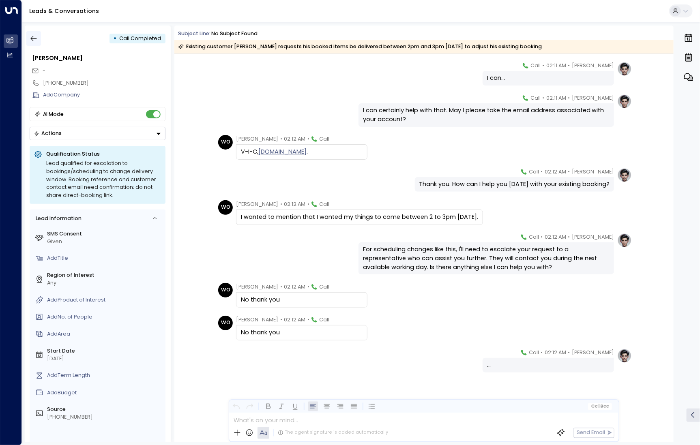
click at [32, 41] on icon "button" at bounding box center [34, 38] width 8 height 8
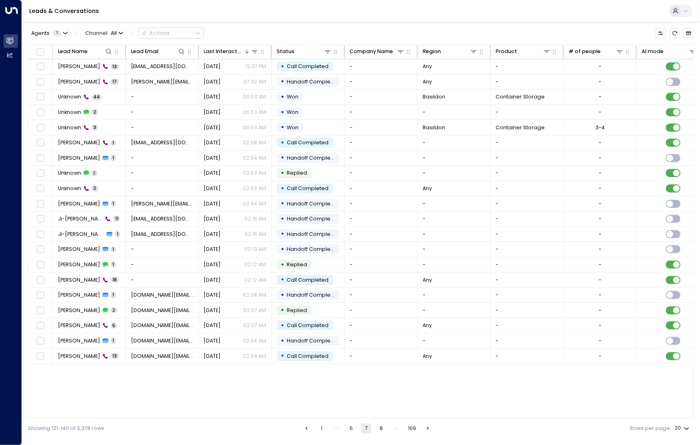
click at [305, 430] on icon "Go to previous page" at bounding box center [306, 429] width 6 height 6
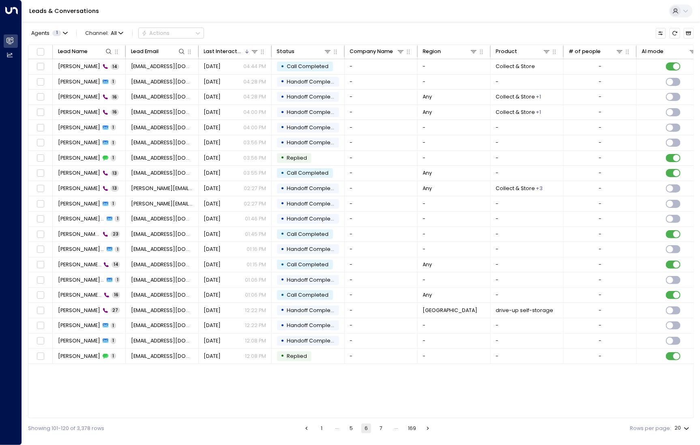
click at [308, 430] on icon "Go to previous page" at bounding box center [306, 429] width 6 height 6
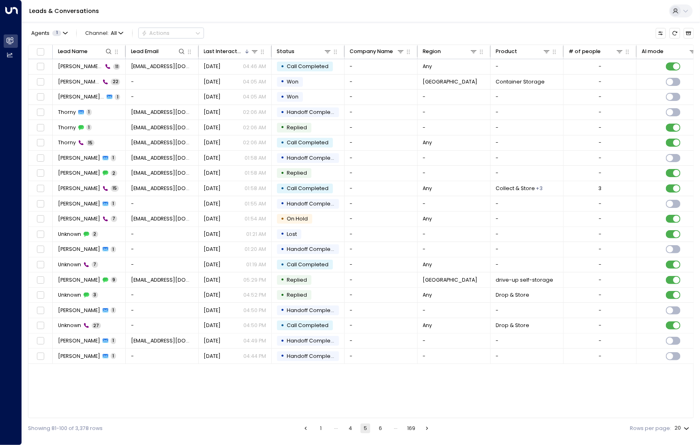
click at [308, 430] on icon "Go to previous page" at bounding box center [306, 429] width 6 height 6
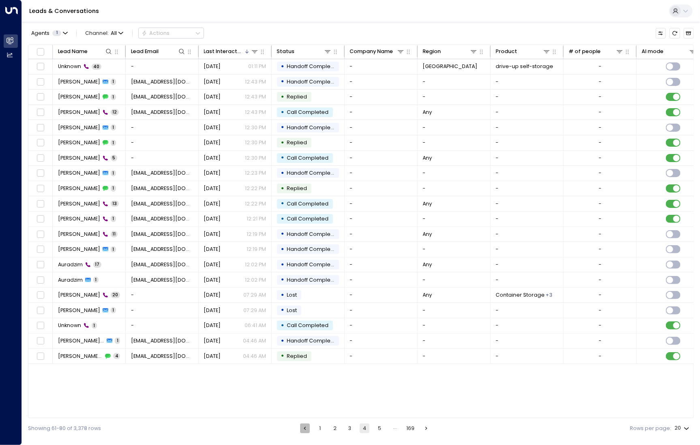
click at [308, 430] on icon "Go to previous page" at bounding box center [305, 429] width 6 height 6
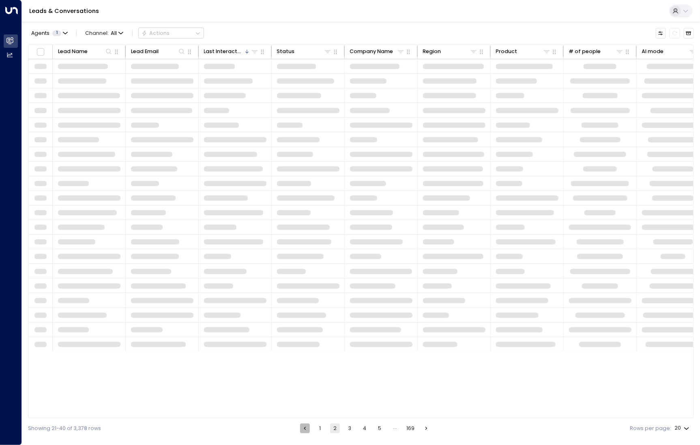
click at [308, 430] on icon "Go to previous page" at bounding box center [305, 429] width 6 height 6
click at [308, 430] on li "pagination navigation" at bounding box center [305, 429] width 11 height 10
click at [308, 430] on li "pagination navigation" at bounding box center [303, 429] width 11 height 10
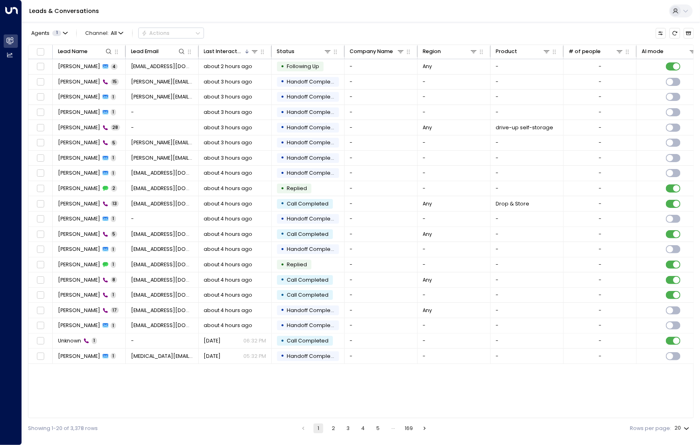
click at [332, 432] on button "2" at bounding box center [334, 429] width 10 height 10
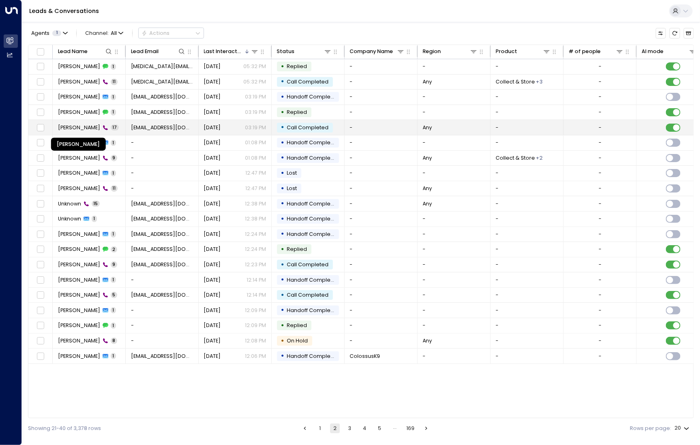
click at [76, 127] on span "[PERSON_NAME]" at bounding box center [79, 127] width 42 height 7
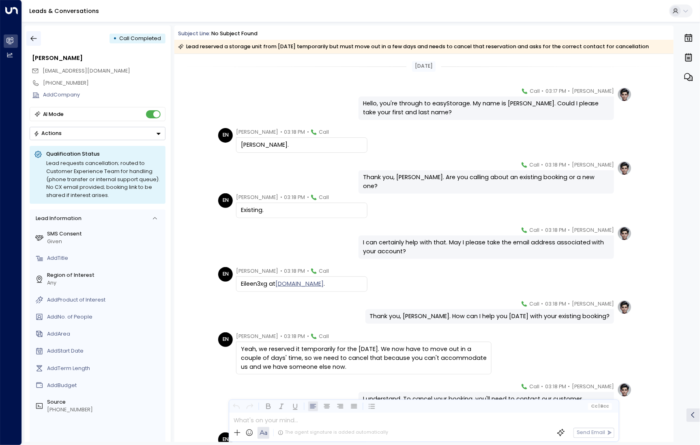
click at [29, 39] on button "button" at bounding box center [33, 38] width 15 height 15
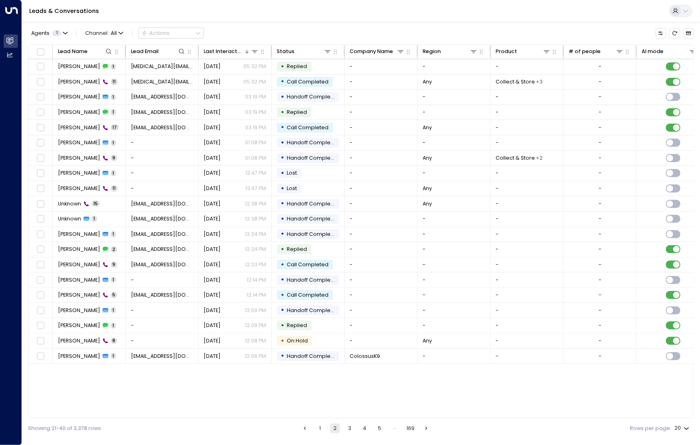
click at [348, 425] on button "3" at bounding box center [350, 429] width 10 height 10
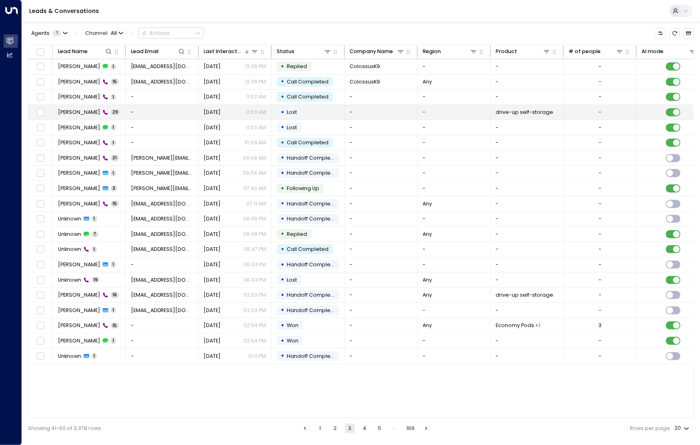
click at [72, 117] on td "[PERSON_NAME] 29" at bounding box center [89, 112] width 73 height 15
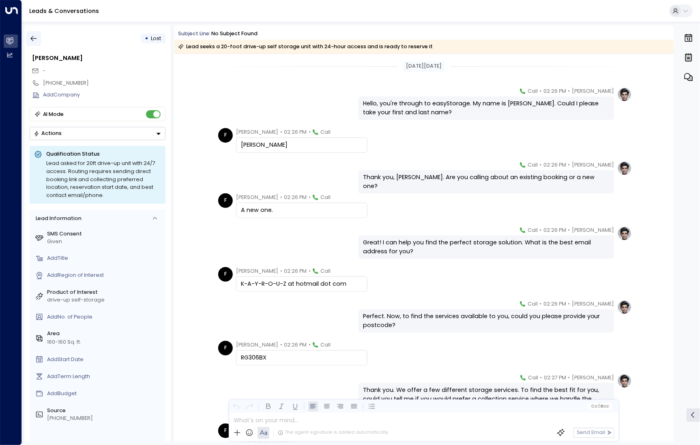
click at [32, 40] on icon "button" at bounding box center [34, 38] width 6 height 5
